Goal: Task Accomplishment & Management: Manage account settings

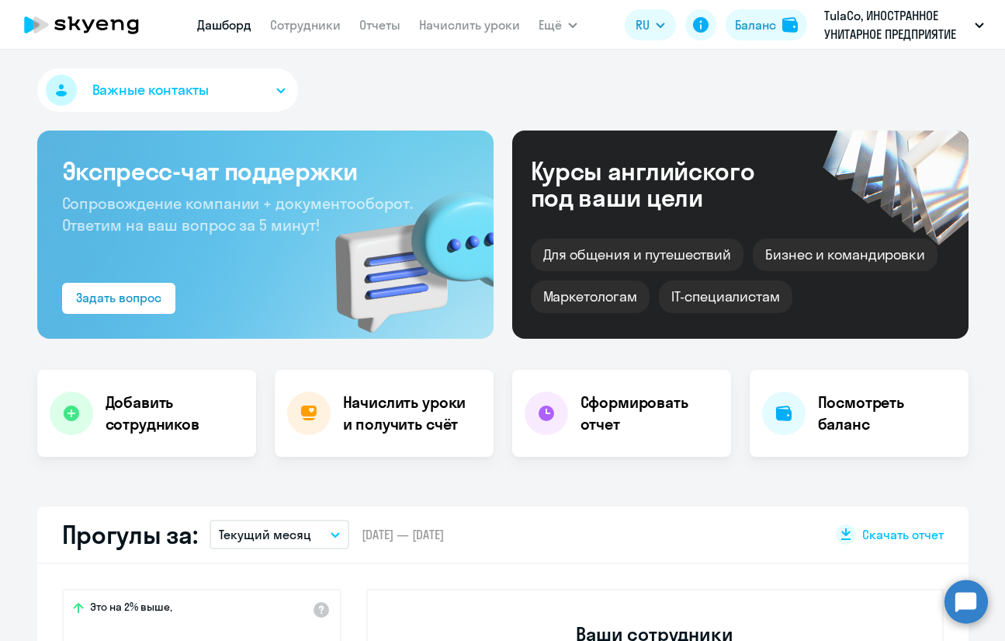
select select "30"
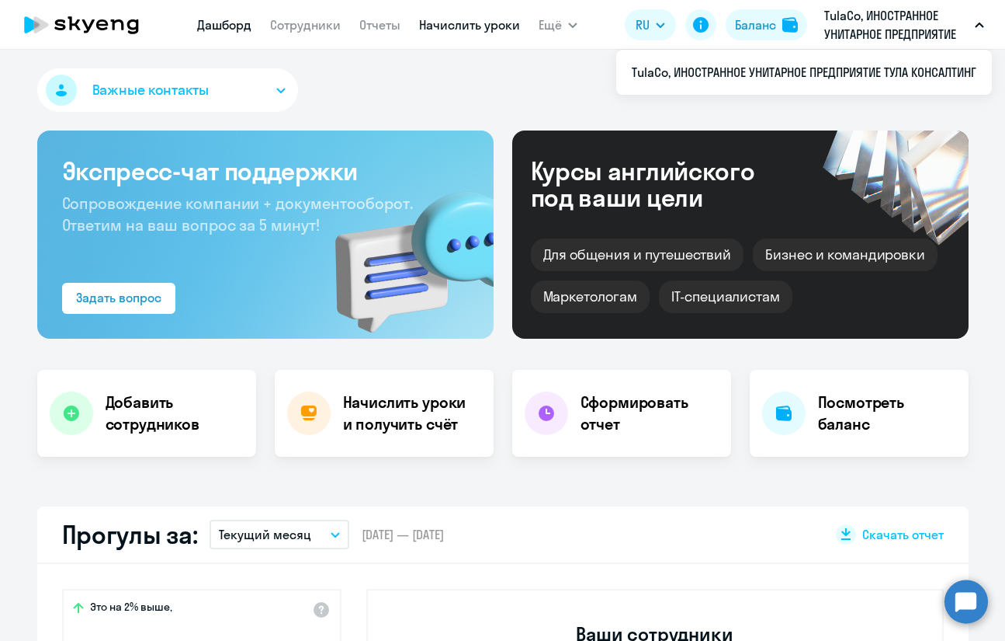
click at [446, 32] on link "Начислить уроки" at bounding box center [469, 25] width 101 height 16
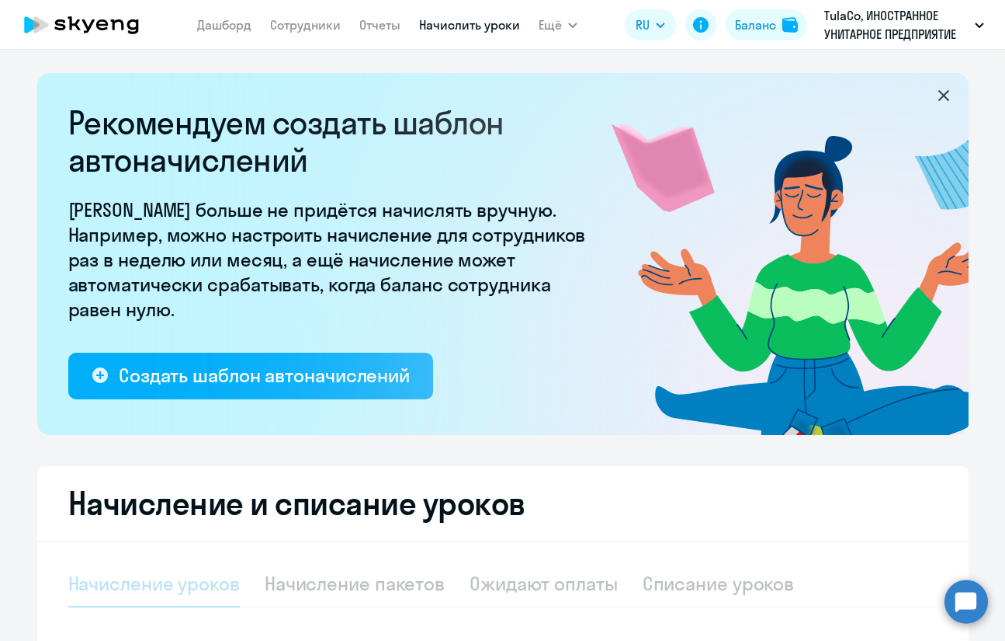
select select "10"
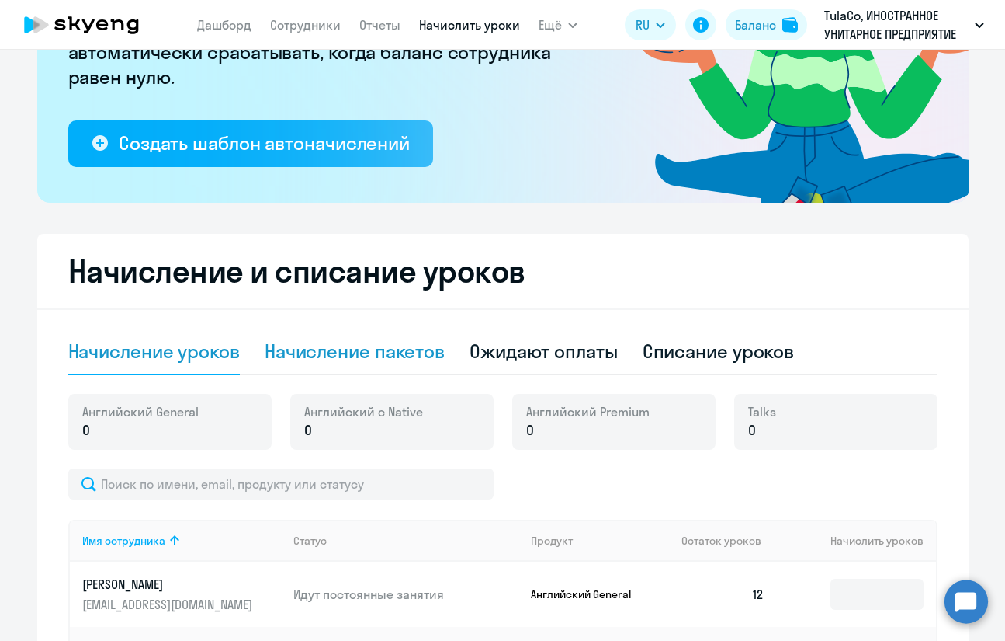
scroll to position [233, 0]
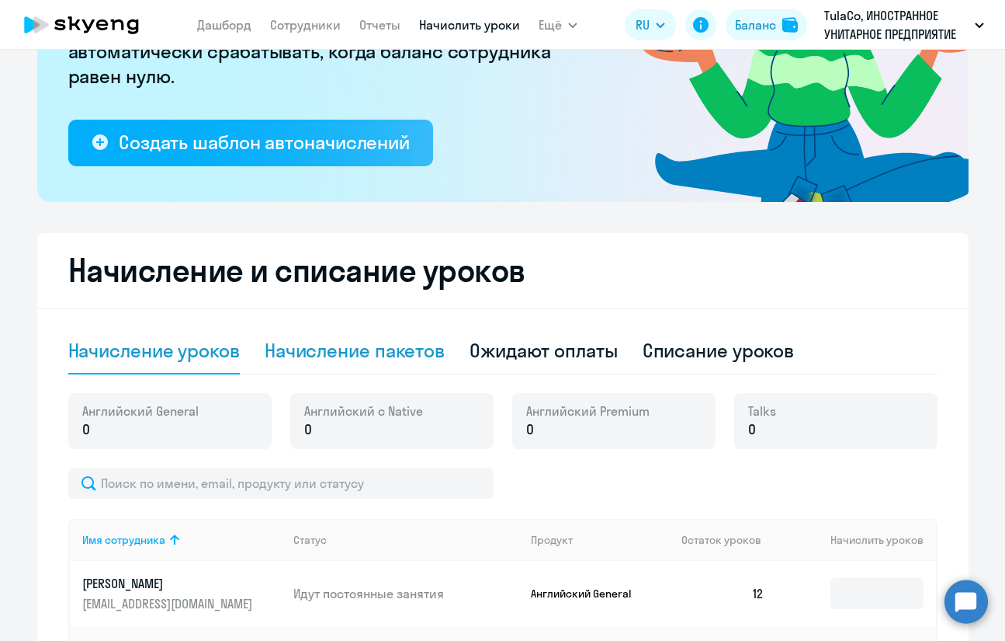
click at [400, 346] on div "Начисление пакетов" at bounding box center [355, 350] width 180 height 25
select select "10"
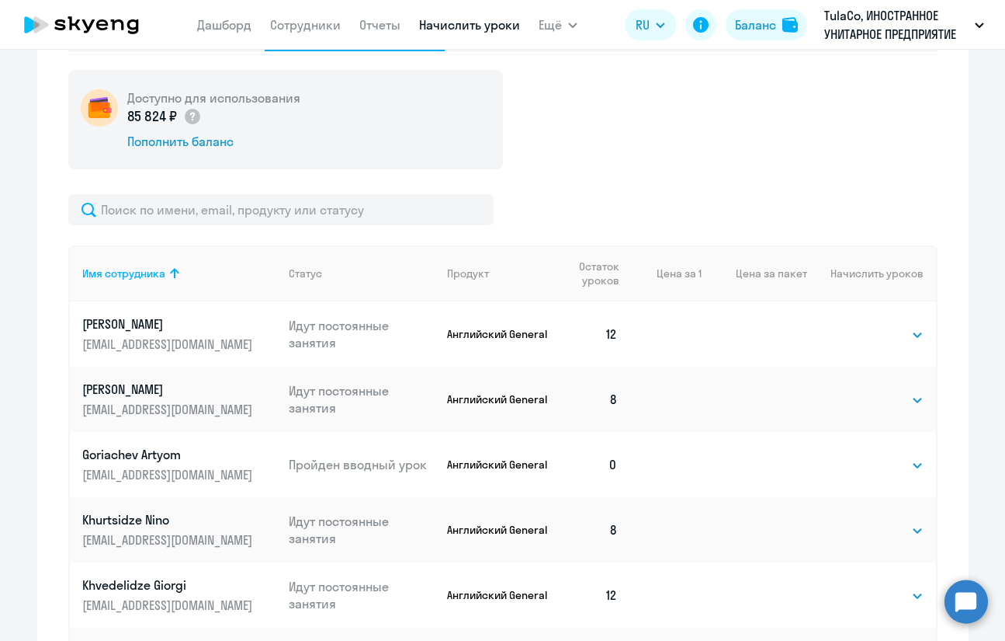
scroll to position [776, 0]
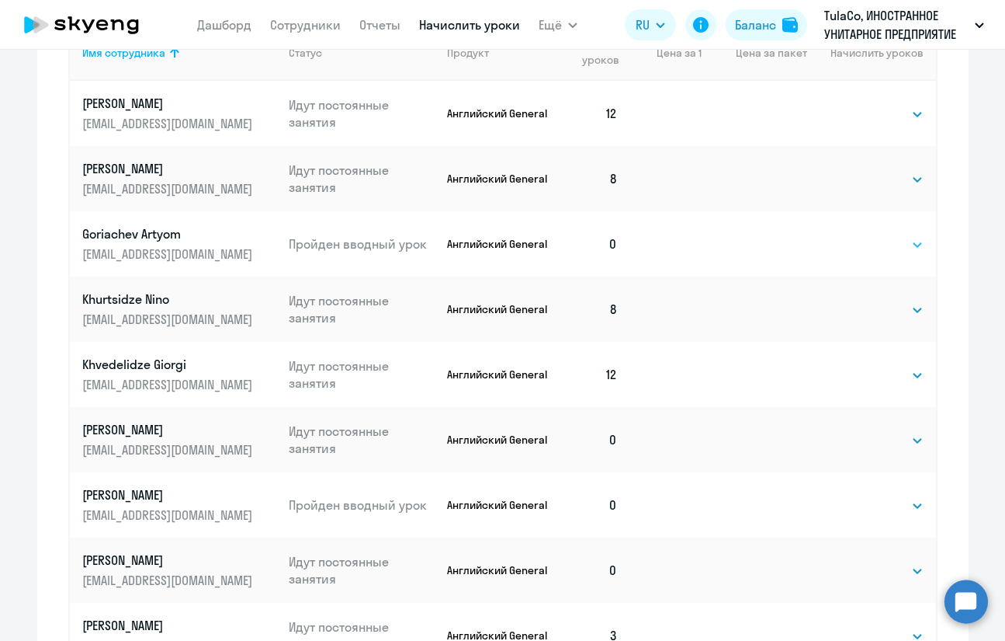
click at [890, 249] on select "Выбрать 4 8 16 32 64 96 128" at bounding box center [892, 244] width 64 height 19
select select "16"
click at [860, 235] on select "Выбрать 4 8 16 32 64 96 128" at bounding box center [892, 244] width 64 height 19
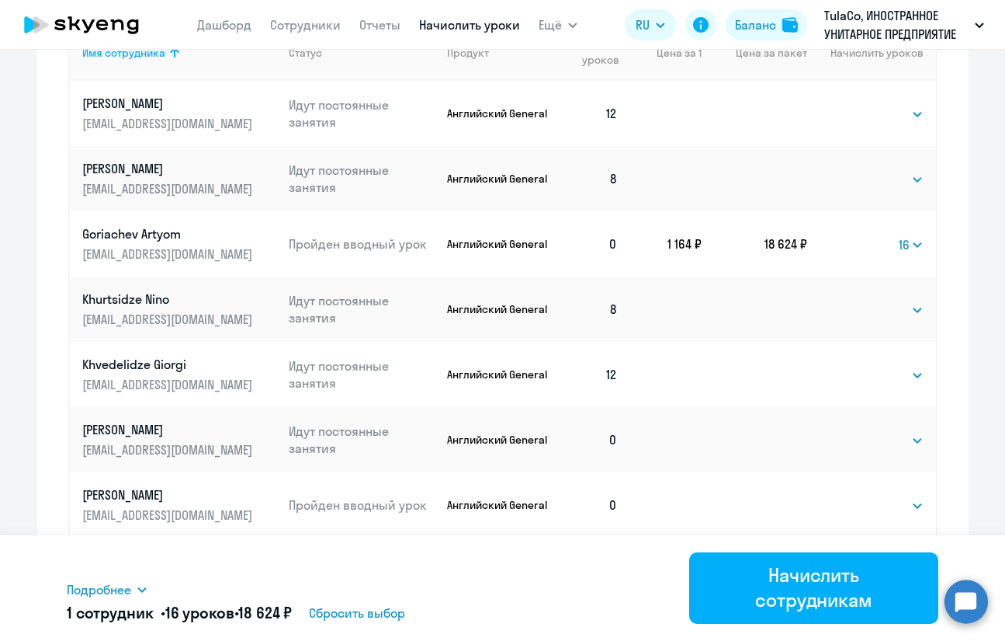
click at [988, 174] on ng-component "Рекомендуем создать шаблон автоначислений Уроки больше не придётся начислять вр…" at bounding box center [502, 49] width 1005 height 1505
click at [912, 248] on select "Выбрать 4 8 16 32 64 96 128" at bounding box center [911, 244] width 25 height 19
select select
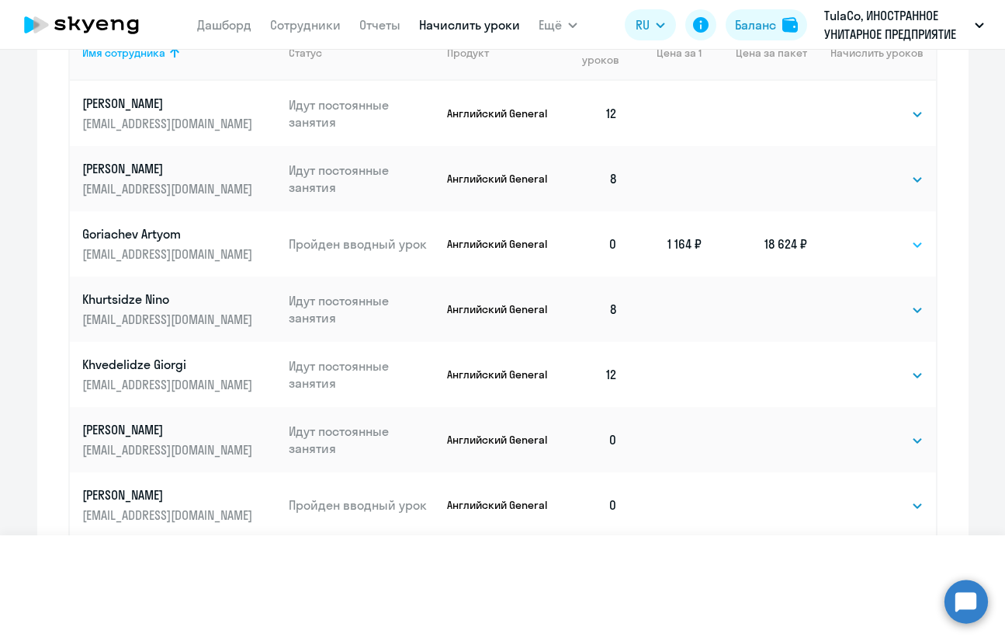
click at [899, 235] on select "Выбрать 4 8 16 32 64 96 128" at bounding box center [911, 244] width 25 height 19
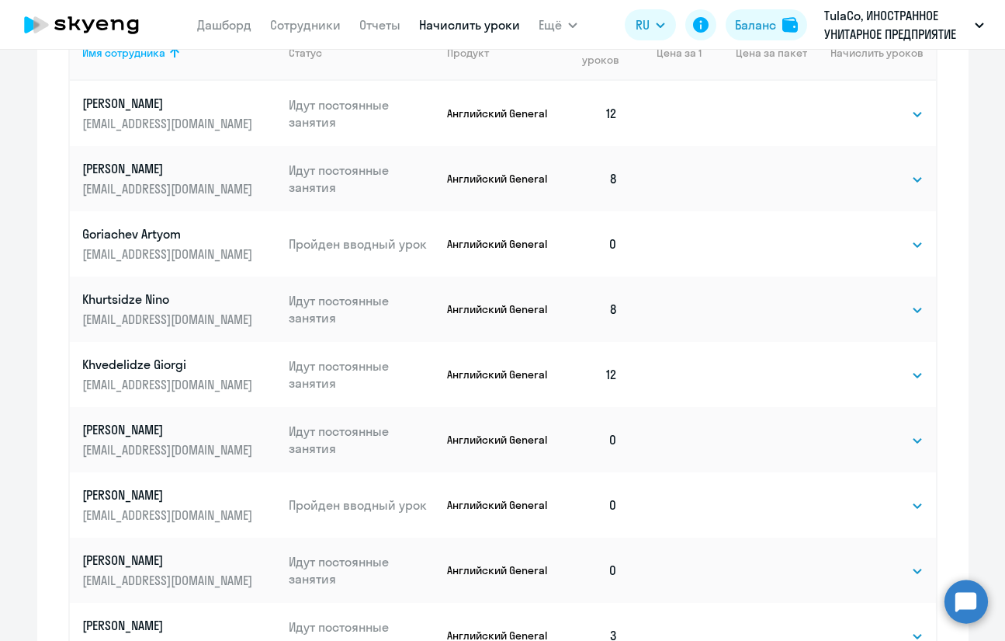
click at [986, 276] on ng-component "Рекомендуем создать шаблон автоначислений Уроки больше не придётся начислять вр…" at bounding box center [502, 49] width 1005 height 1505
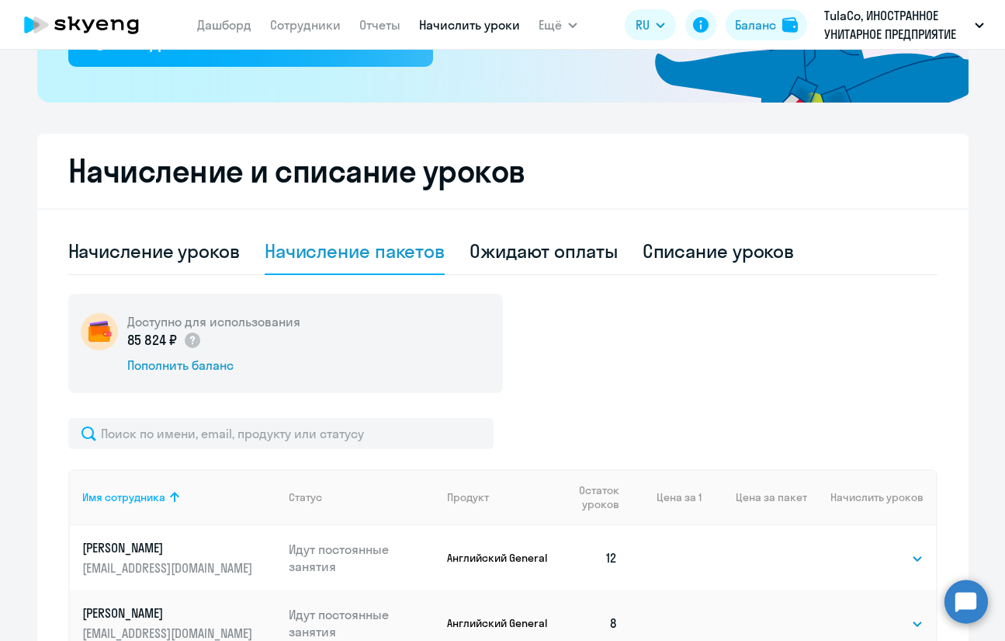
scroll to position [388, 0]
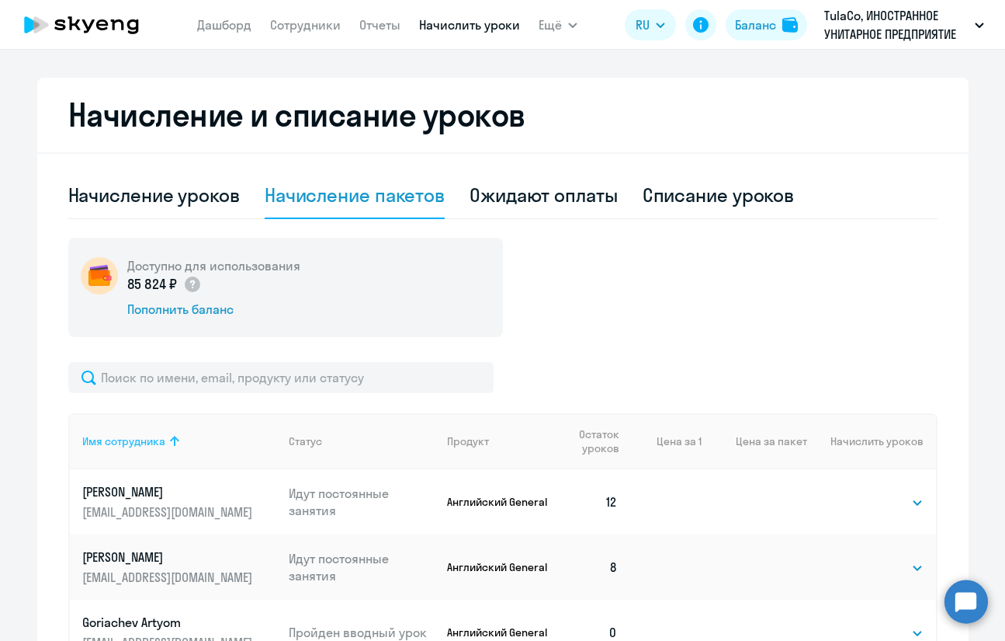
click at [150, 444] on div "Имя сотрудника" at bounding box center [123, 441] width 83 height 14
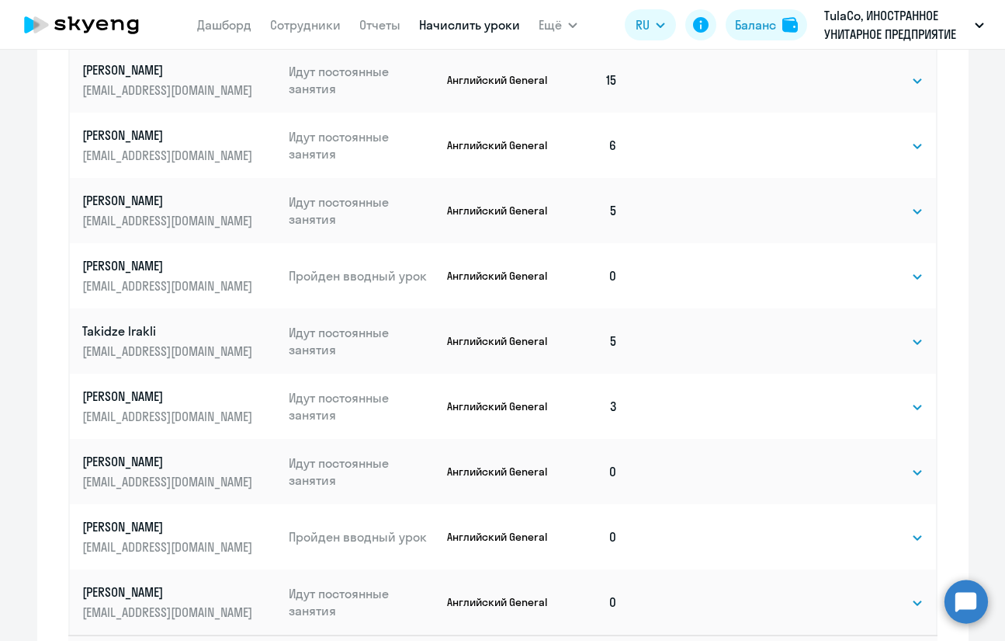
scroll to position [932, 0]
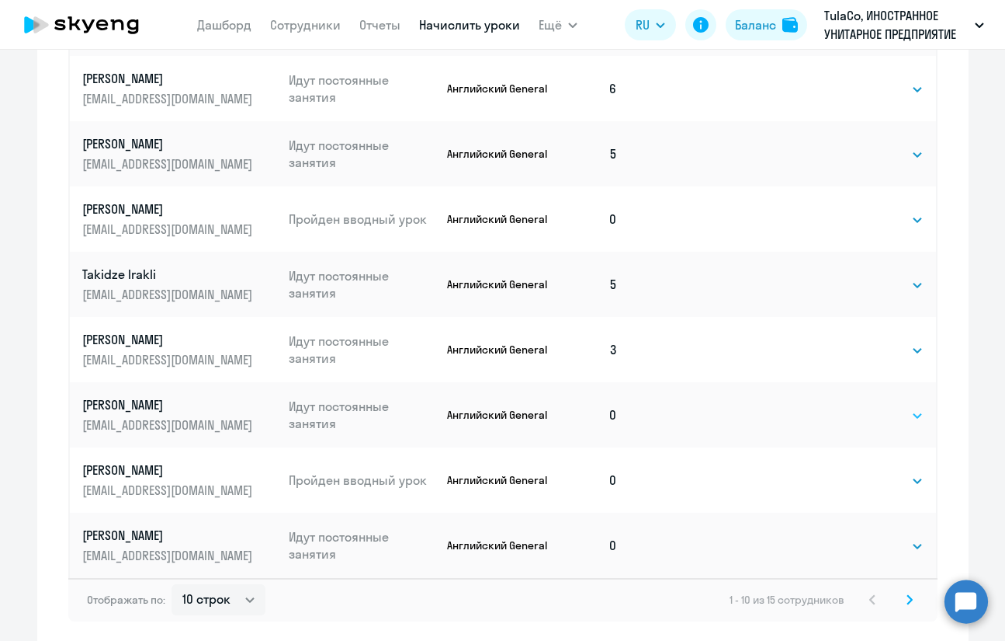
click at [895, 421] on select "Выбрать 4 8 16 32 64 96 128" at bounding box center [892, 415] width 64 height 19
select select "16"
click at [860, 406] on select "Выбрать 4 8 16 32 64 96 128" at bounding box center [892, 415] width 64 height 19
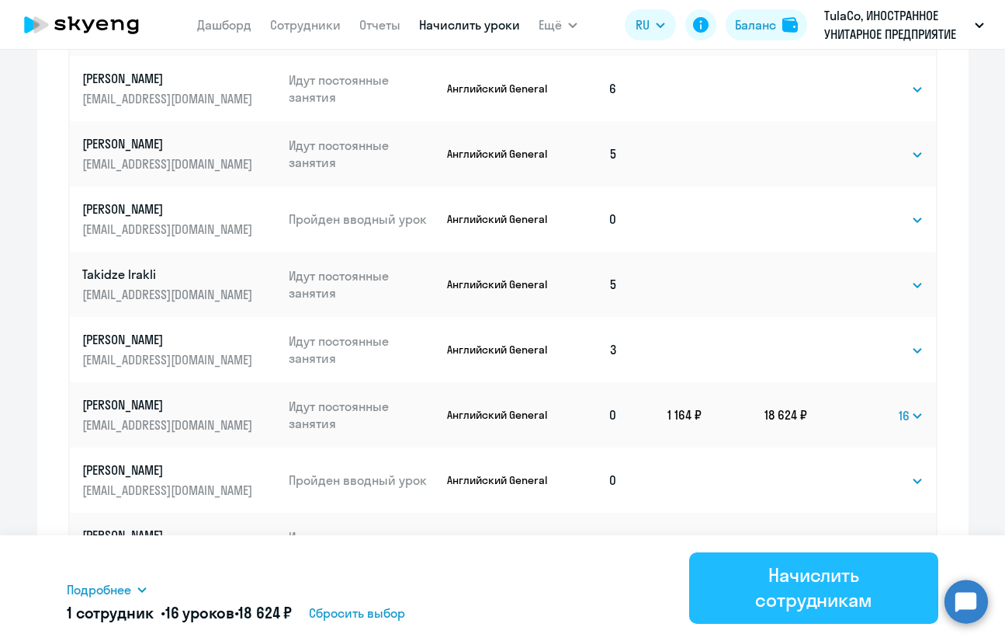
click at [851, 587] on div "Начислить сотрудникам" at bounding box center [814, 587] width 206 height 50
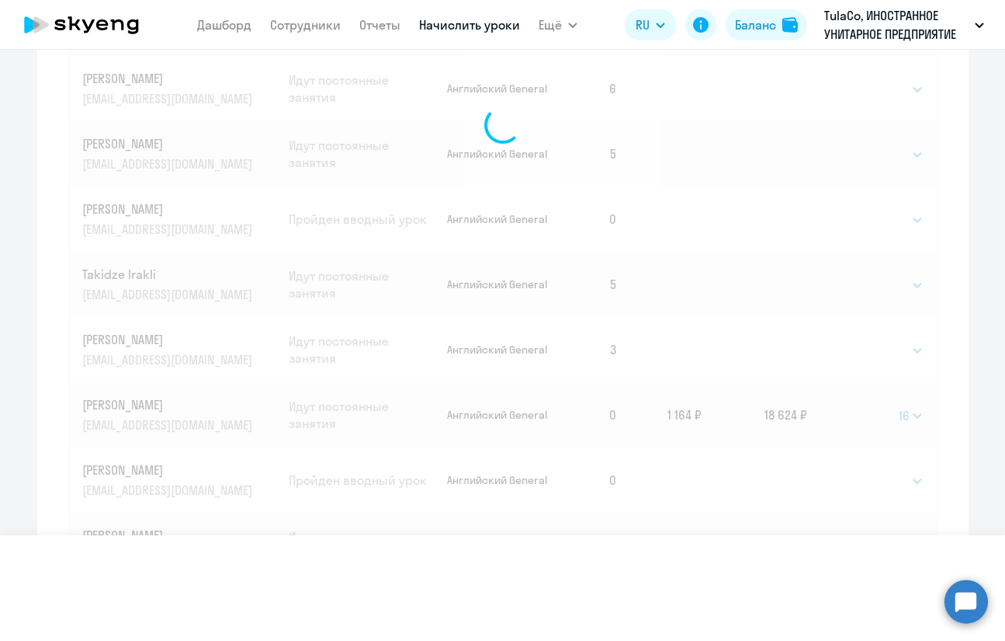
select select
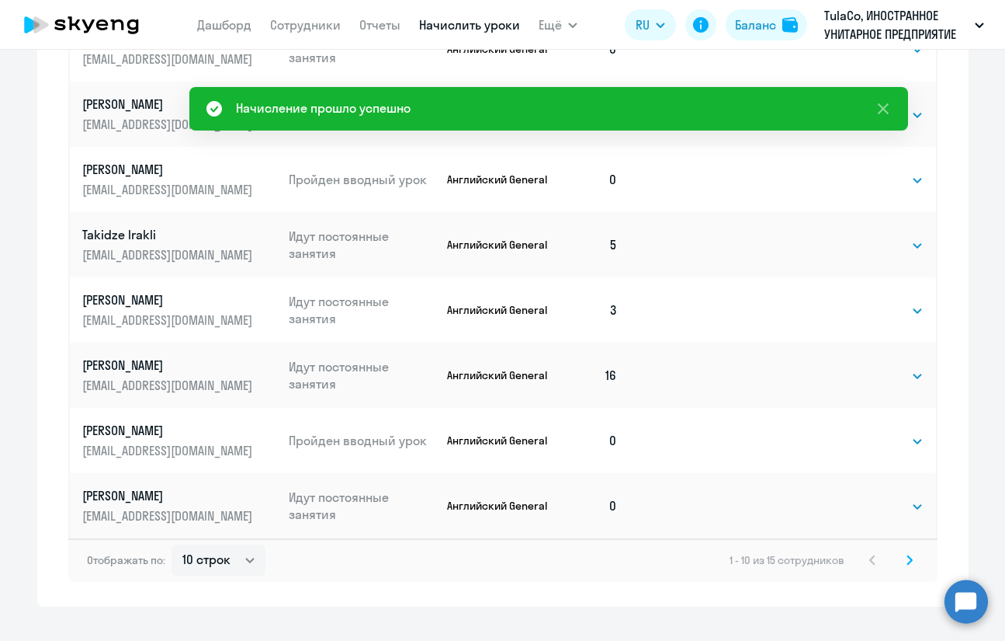
scroll to position [999, 0]
